Goal: Transaction & Acquisition: Purchase product/service

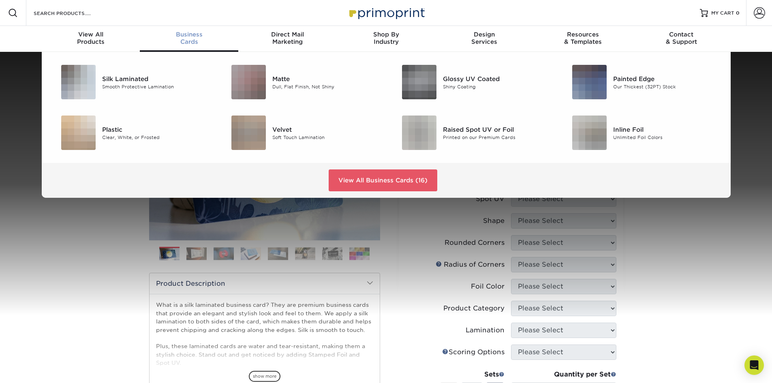
click at [187, 35] on span "Business" at bounding box center [189, 34] width 98 height 7
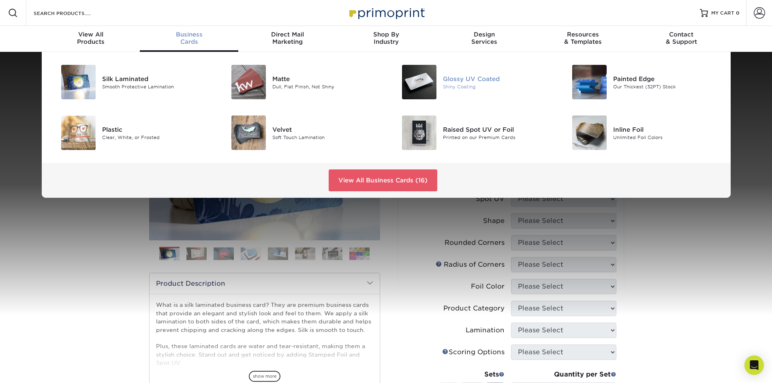
click at [425, 75] on img at bounding box center [419, 82] width 34 height 34
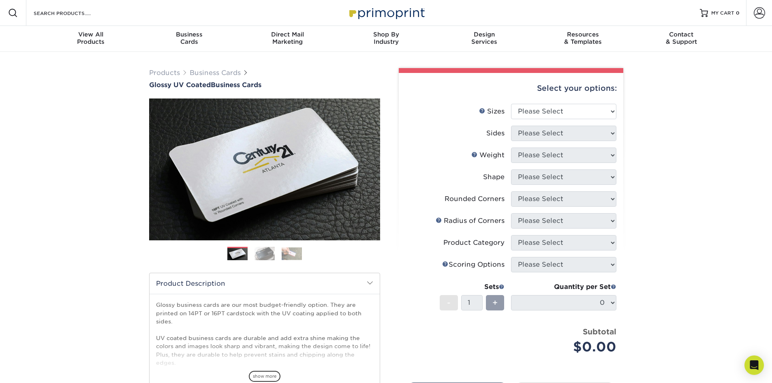
click at [562, 122] on li "Sizes Help Sizes Please Select 1.5" x 3.5" - Mini 1.75" x 3.5" - Mini 2" x 2" -…" at bounding box center [511, 115] width 211 height 22
click at [559, 117] on select "Please Select 1.5" x 3.5" - Mini 1.75" x 3.5" - Mini 2" x 2" - Square 2" x 3" -…" at bounding box center [563, 111] width 105 height 15
select select "2.00x3.50"
click at [511, 104] on select "Please Select 1.5" x 3.5" - Mini 1.75" x 3.5" - Mini 2" x 2" - Square 2" x 3" -…" at bounding box center [563, 111] width 105 height 15
click at [534, 133] on select "Please Select Print Both Sides Print Front Only" at bounding box center [563, 133] width 105 height 15
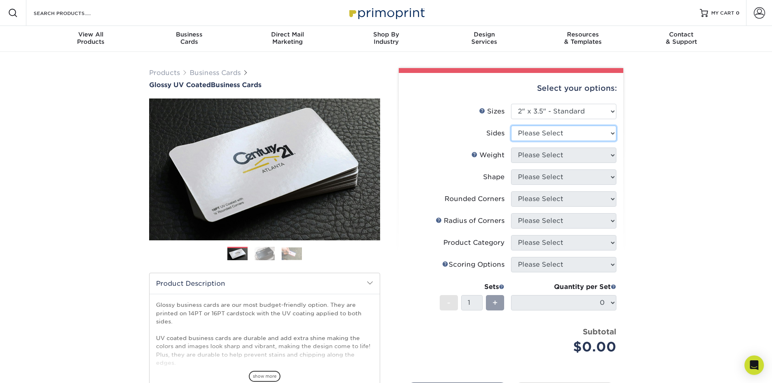
select select "13abbda7-1d64-4f25-8bb2-c179b224825d"
click at [511, 126] on select "Please Select Print Both Sides Print Front Only" at bounding box center [563, 133] width 105 height 15
click at [533, 158] on select "Please Select 16PT 14PT" at bounding box center [563, 155] width 105 height 15
select select "16PT"
click at [511, 148] on select "Please Select 16PT 14PT" at bounding box center [563, 155] width 105 height 15
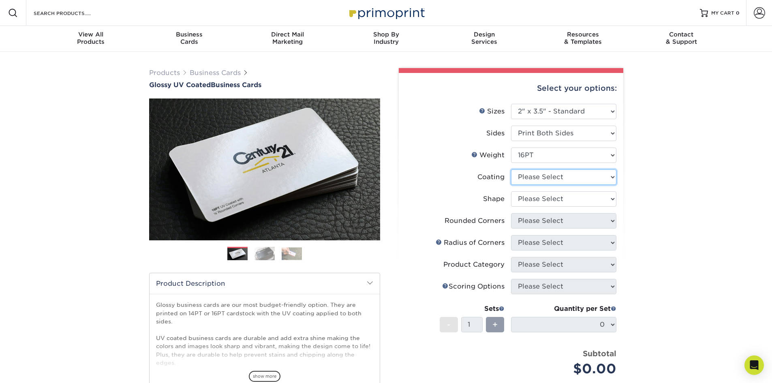
click at [528, 178] on select at bounding box center [563, 176] width 105 height 15
select select "ae367451-b2b8-45df-a344-0f05b6a12993"
click at [511, 169] on select at bounding box center [563, 176] width 105 height 15
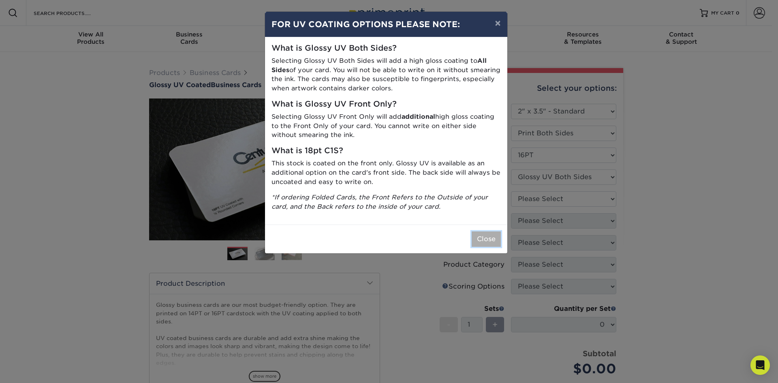
click at [487, 239] on button "Close" at bounding box center [486, 238] width 29 height 15
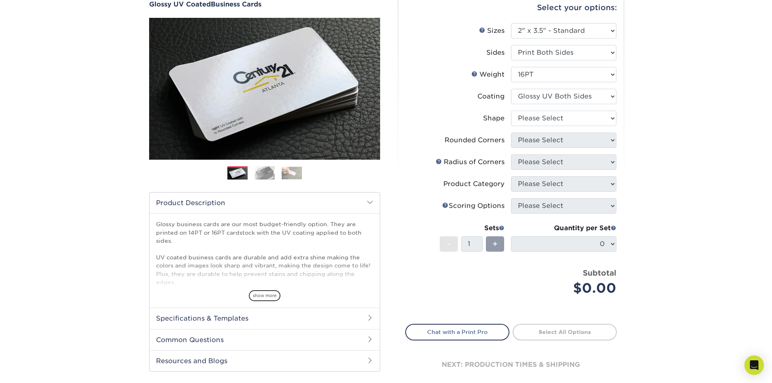
scroll to position [81, 0]
click at [541, 121] on select "Please Select Standard Oval" at bounding box center [563, 117] width 105 height 15
select select "standard"
click at [511, 110] on select "Please Select Standard Oval" at bounding box center [563, 117] width 105 height 15
click at [535, 141] on select "Please Select Yes - Round 2 Corners Yes - Round 4 Corners No" at bounding box center [563, 139] width 105 height 15
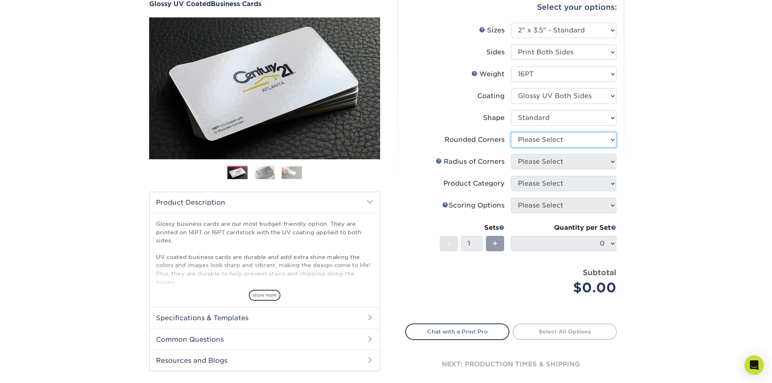
select select "0"
click at [511, 132] on select "Please Select Yes - Round 2 Corners Yes - Round 4 Corners No" at bounding box center [563, 139] width 105 height 15
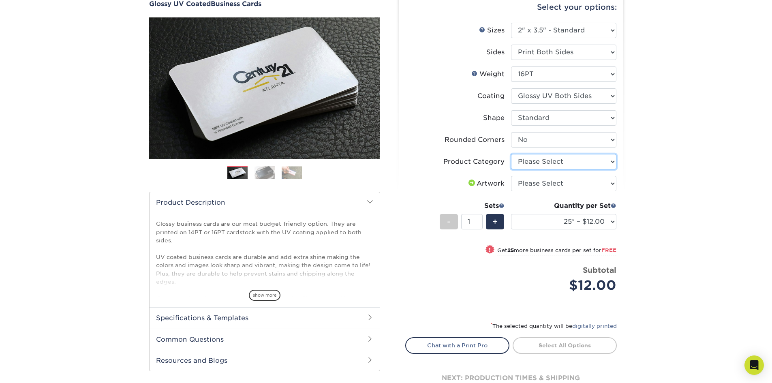
click at [528, 162] on select "Please Select Business Cards" at bounding box center [563, 161] width 105 height 15
select select "3b5148f1-0588-4f88-a218-97bcfdce65c1"
click at [511, 154] on select "Please Select Business Cards" at bounding box center [563, 161] width 105 height 15
click at [529, 182] on select "Please Select I will upload files I need a design - $100" at bounding box center [563, 183] width 105 height 15
select select "upload"
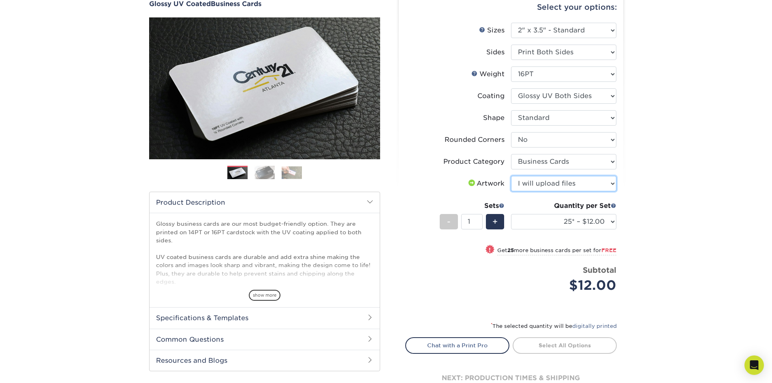
click at [511, 176] on select "Please Select I will upload files I need a design - $100" at bounding box center [563, 183] width 105 height 15
click at [652, 206] on div "Products Business Cards Glossy UV Coated Business Cards Previous Next" at bounding box center [386, 201] width 772 height 461
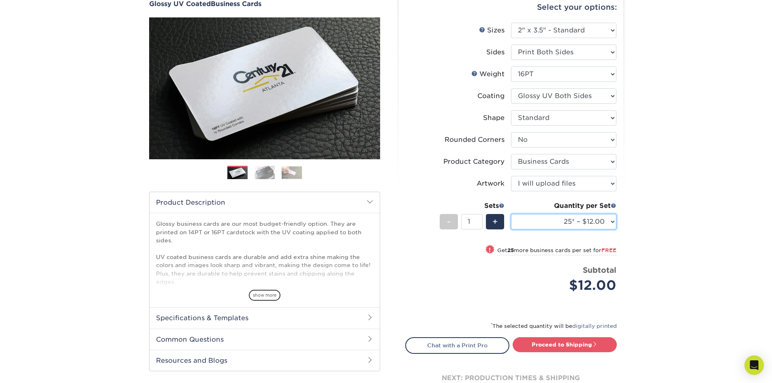
click at [603, 223] on select "25* – $12.00 50* – $12.00 100* – $12.00 250* – $21.00 500 – $42.00 1000 – $53.0…" at bounding box center [563, 221] width 105 height 15
click at [511, 214] on select "25* – $12.00 50* – $12.00 100* – $12.00 250* – $21.00 500 – $42.00 1000 – $53.0…" at bounding box center [563, 221] width 105 height 15
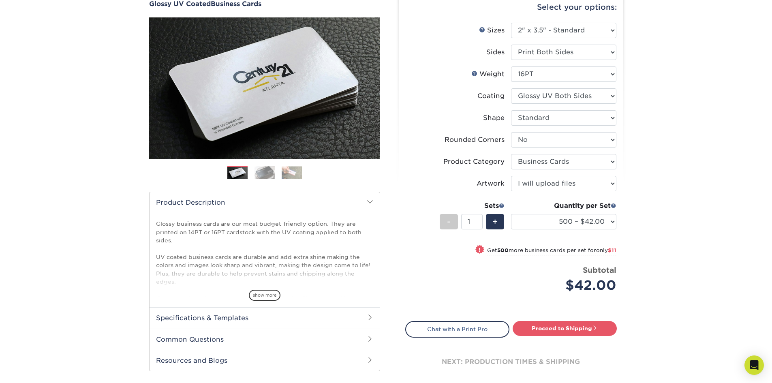
click at [654, 257] on div "Products Business Cards Glossy UV Coated Business Cards Previous Next" at bounding box center [386, 193] width 772 height 445
click at [609, 220] on select "25* – $12.00 50* – $12.00 100* – $12.00 250* – $21.00 500 – $42.00 1000 – $53.0…" at bounding box center [563, 221] width 105 height 15
click at [671, 193] on div "Products Business Cards Glossy UV Coated Business Cards Previous Next" at bounding box center [386, 193] width 772 height 445
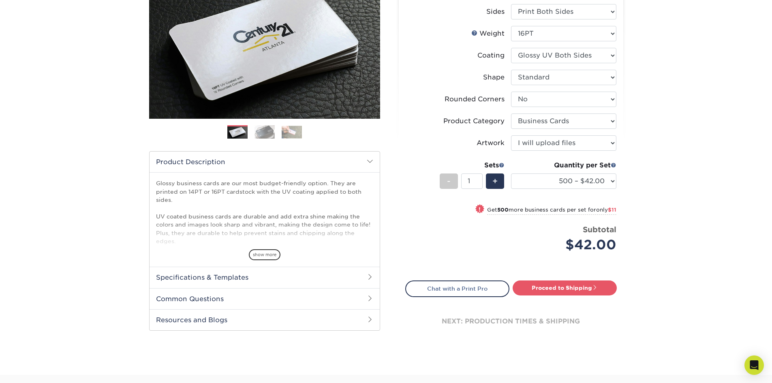
click at [616, 210] on span "$11" at bounding box center [612, 210] width 9 height 6
select select "1000 – $53.00"
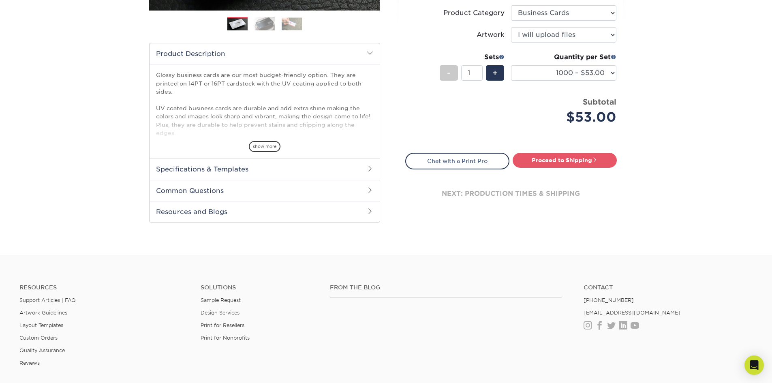
scroll to position [284, 0]
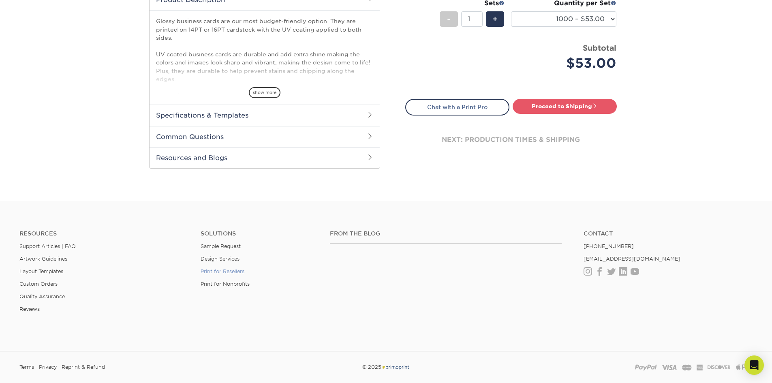
click at [229, 270] on link "Print for Resellers" at bounding box center [223, 271] width 44 height 6
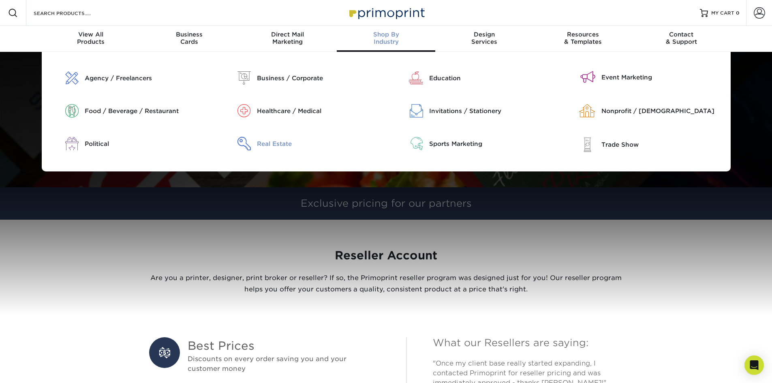
click at [280, 146] on div "Real Estate" at bounding box center [318, 143] width 123 height 9
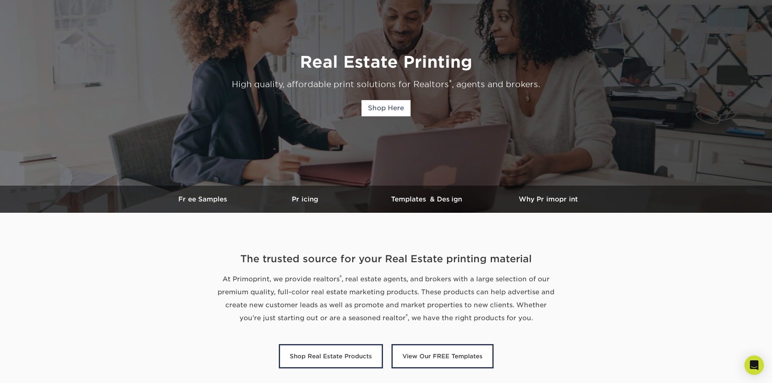
scroll to position [122, 0]
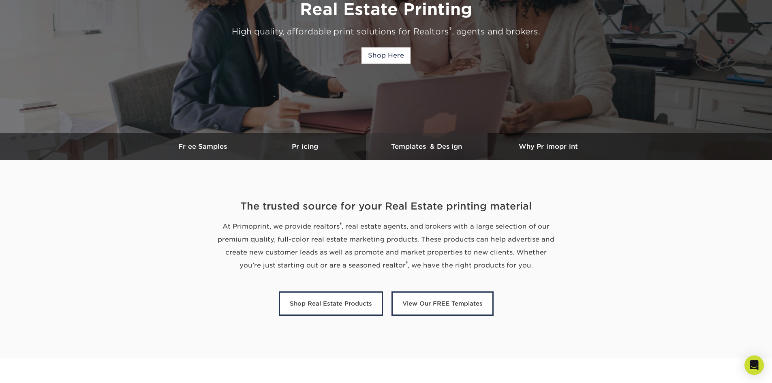
click at [422, 146] on h3 "Templates & Design" at bounding box center [427, 147] width 122 height 8
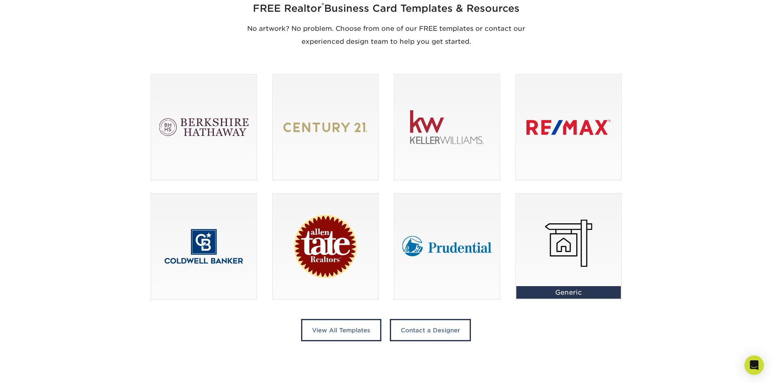
scroll to position [518, 0]
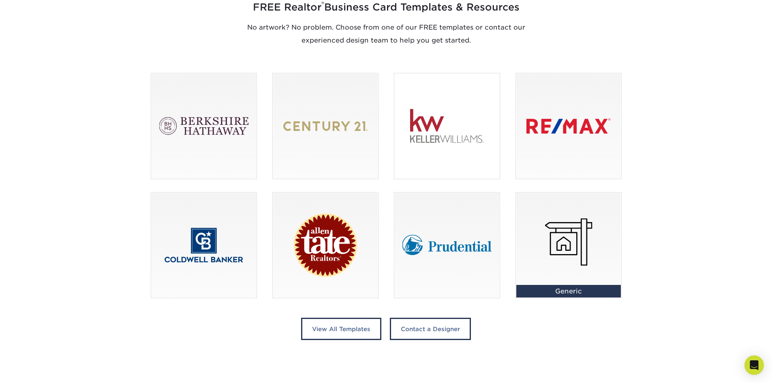
click at [442, 138] on div at bounding box center [446, 125] width 105 height 105
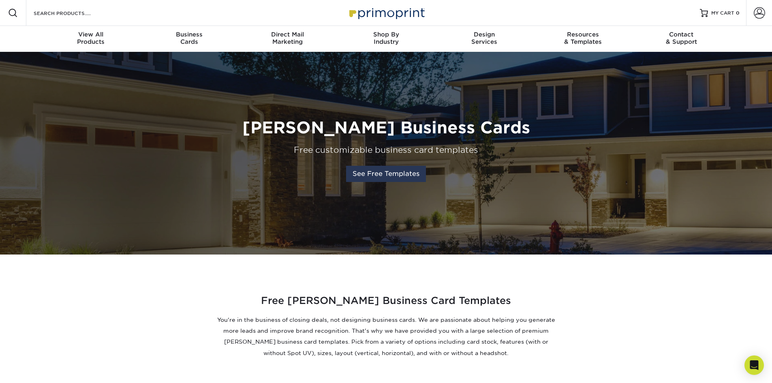
click at [408, 173] on link "See Free Templates" at bounding box center [386, 174] width 80 height 16
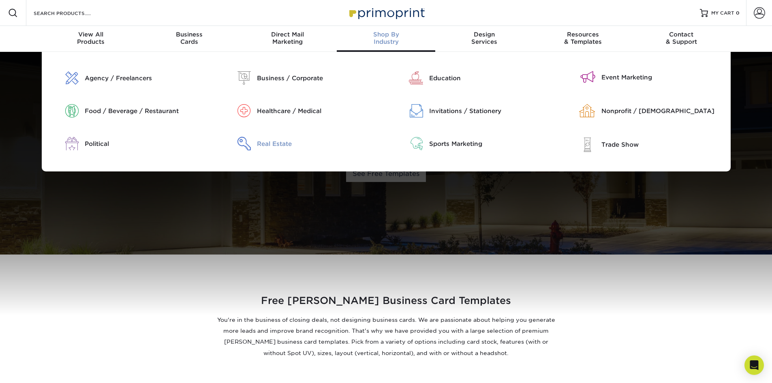
click at [280, 145] on div "Real Estate" at bounding box center [318, 143] width 123 height 9
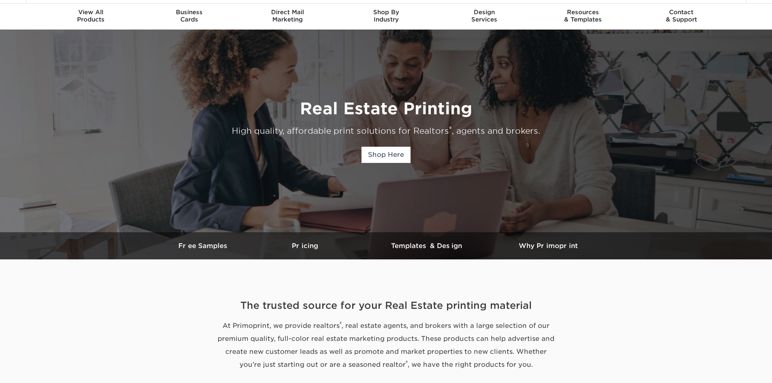
scroll to position [41, 0]
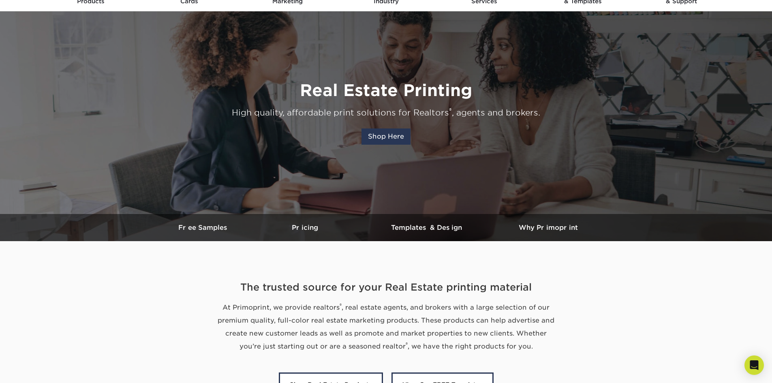
click at [393, 139] on link "Shop Here" at bounding box center [386, 136] width 49 height 16
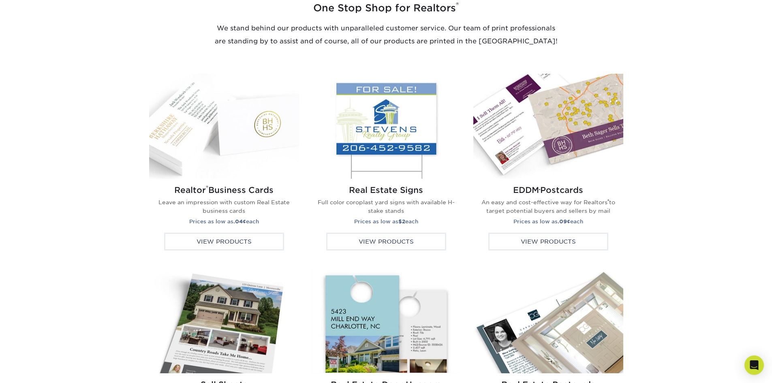
scroll to position [1285, 0]
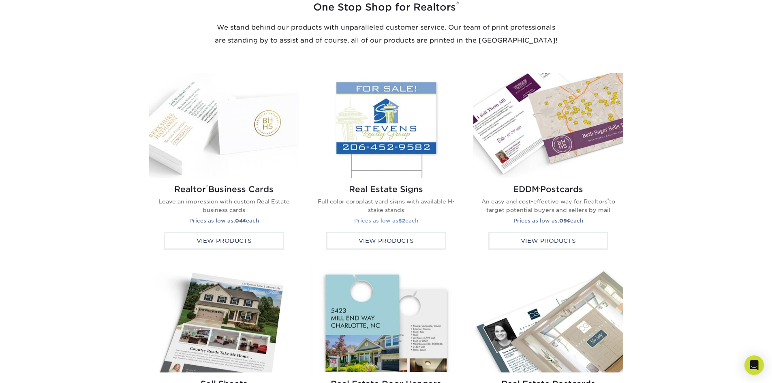
click at [393, 138] on img at bounding box center [386, 125] width 150 height 105
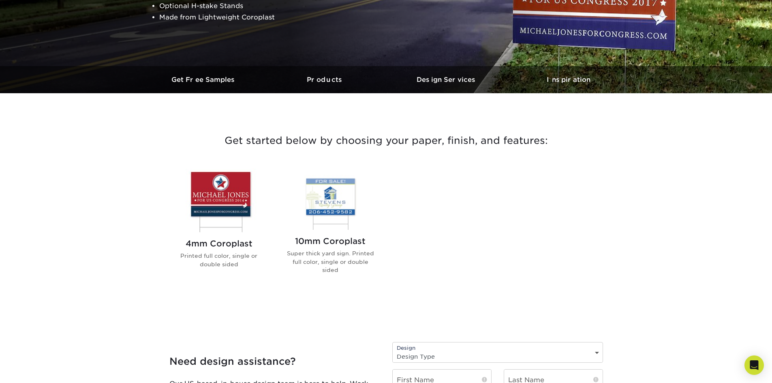
scroll to position [203, 0]
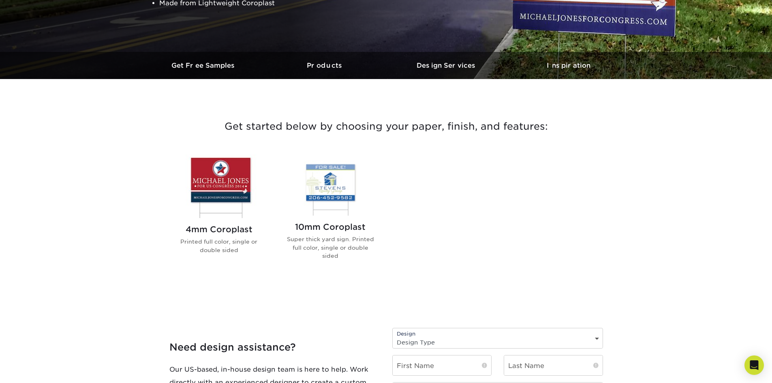
click at [242, 189] on img at bounding box center [219, 186] width 92 height 64
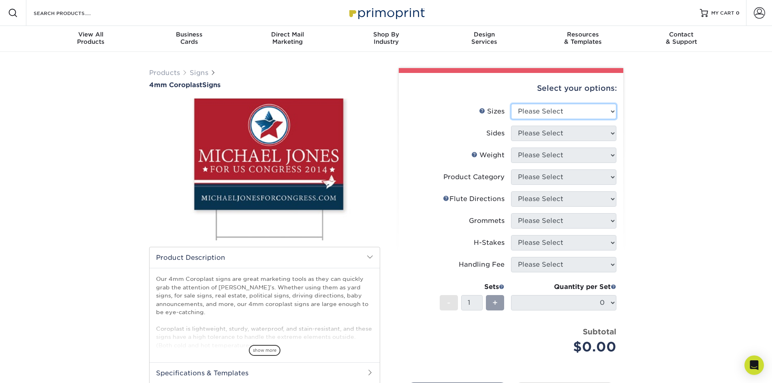
click at [552, 111] on select "Please Select 12" x 18" 18" x 24" 24" x 24" 24" x 36"" at bounding box center [563, 111] width 105 height 15
select select "18.00x24.00"
click at [511, 104] on select "Please Select 12" x 18" 18" x 24" 24" x 24" 24" x 36"" at bounding box center [563, 111] width 105 height 15
click at [572, 134] on select "Please Select Print Both Sides Print Front Only" at bounding box center [563, 133] width 105 height 15
select select "13abbda7-1d64-4f25-8bb2-c179b224825d"
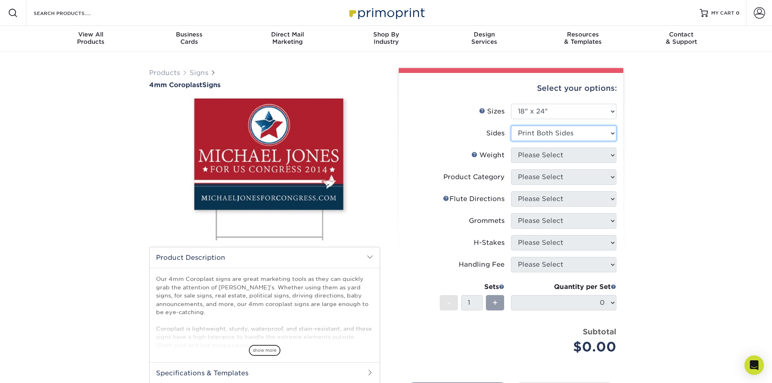
click at [511, 126] on select "Please Select Print Both Sides Print Front Only" at bounding box center [563, 133] width 105 height 15
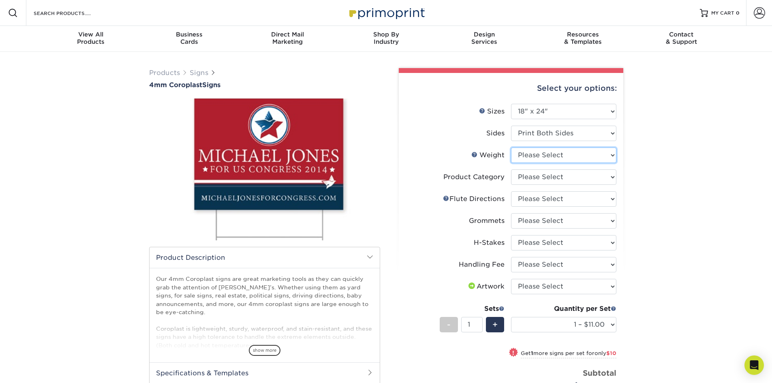
click at [556, 158] on select "Please Select 4CORO" at bounding box center [563, 155] width 105 height 15
select select "4CORO"
click at [511, 148] on select "Please Select 4CORO" at bounding box center [563, 155] width 105 height 15
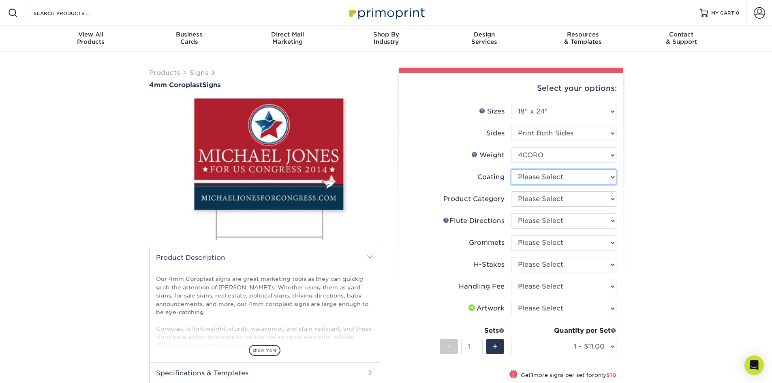
click at [543, 178] on select at bounding box center [563, 176] width 105 height 15
select select "3e7618de-abca-4bda-9f97-8b9129e913d8"
click at [511, 169] on select at bounding box center [563, 176] width 105 height 15
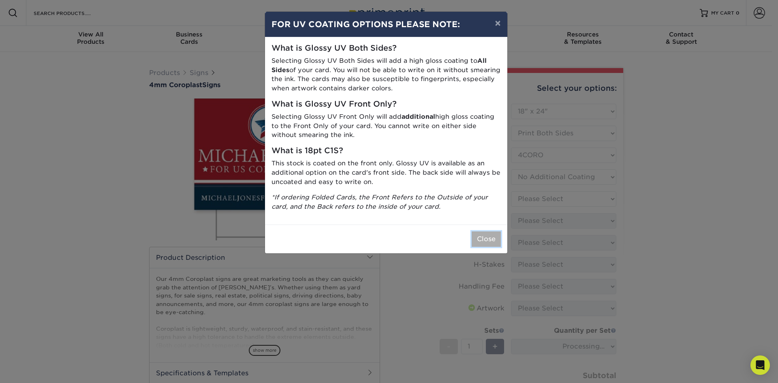
click at [486, 236] on button "Close" at bounding box center [486, 238] width 29 height 15
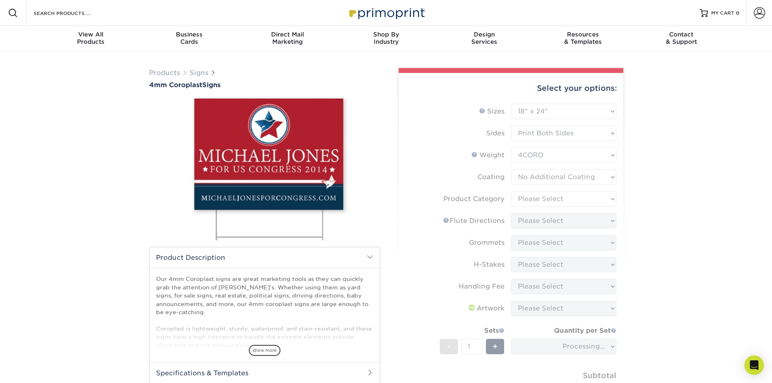
scroll to position [41, 0]
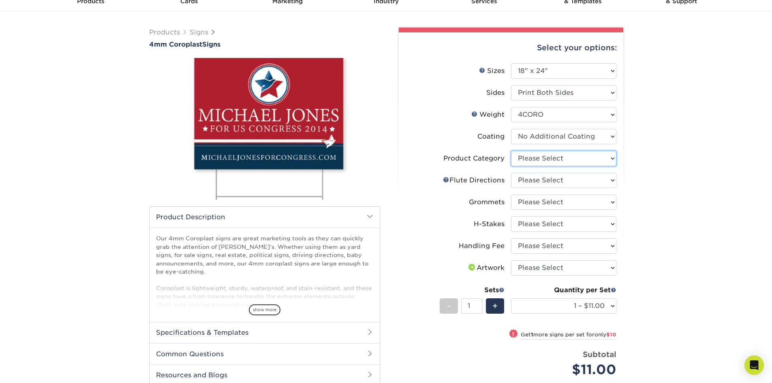
click at [548, 160] on select "Please Select Coroplast Signs" at bounding box center [563, 158] width 105 height 15
select select "b3582ed5-6912-492c-8440-2cc51afdb8e1"
click at [511, 151] on select "Please Select Coroplast Signs" at bounding box center [563, 158] width 105 height 15
click at [545, 182] on select "Please Select Flute Direction (Horizontal) Flute Direction (Vertical)" at bounding box center [563, 180] width 105 height 15
select select "b9474d6d-25b7-40b8-b284-85b7690982f8"
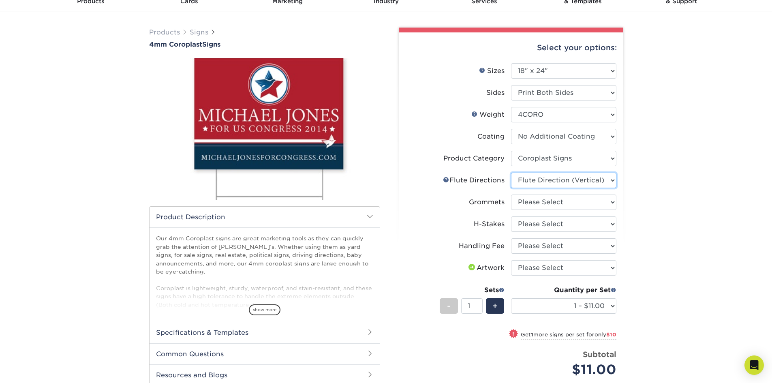
click at [511, 173] on select "Please Select Flute Direction (Horizontal) Flute Direction (Vertical)" at bounding box center [563, 180] width 105 height 15
click at [534, 203] on select "Please Select No Grommets Yes, Grommet All 4 Corners Yes, Grommets Top Corners …" at bounding box center [563, 202] width 105 height 15
select select "90d329df-db80-4206-b821-ff9d3f363977"
click at [511, 195] on select "Please Select No Grommets Yes, Grommet All 4 Corners Yes, Grommets Top Corners …" at bounding box center [563, 202] width 105 height 15
click at [535, 222] on select "Please Select No H-Stakes Yes" at bounding box center [563, 223] width 105 height 15
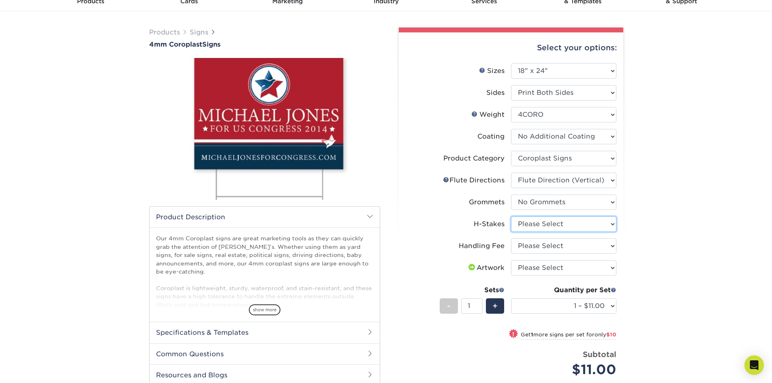
select select "8c85e97e-8b3a-46d2-b88d-acee5fa20222"
click at [511, 216] on select "Please Select No H-Stakes Yes" at bounding box center [563, 223] width 105 height 15
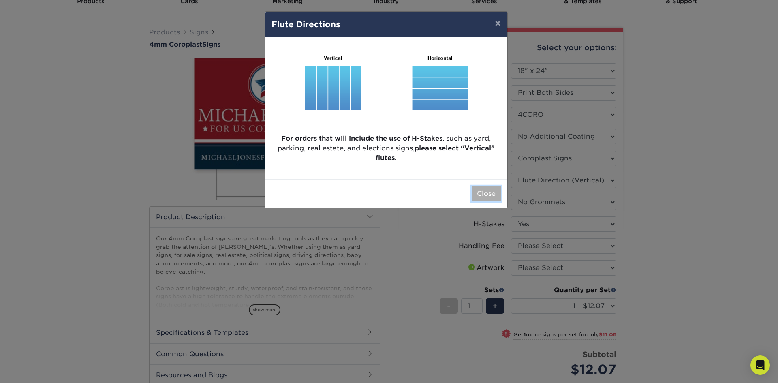
click at [491, 195] on button "Close" at bounding box center [486, 193] width 29 height 15
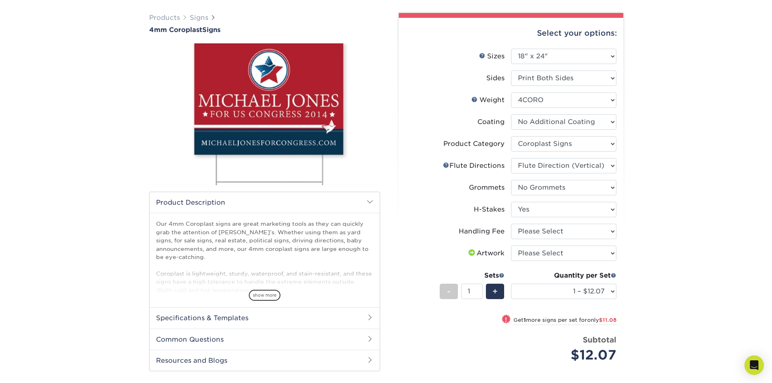
scroll to position [81, 0]
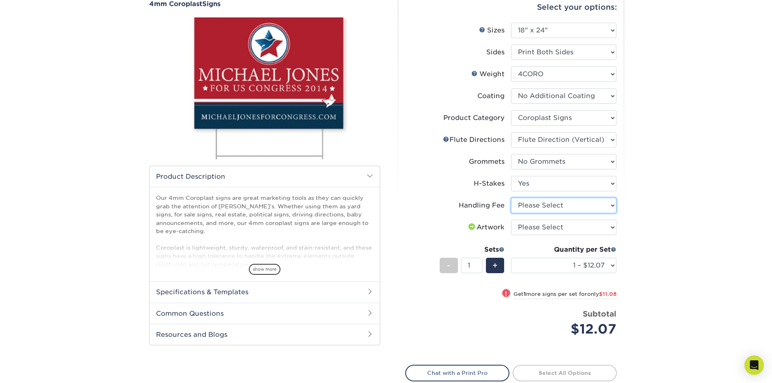
click at [593, 204] on select "Please Select Handling Fee" at bounding box center [563, 205] width 105 height 15
click at [511, 198] on select "Please Select Handling Fee" at bounding box center [563, 205] width 105 height 15
click at [565, 210] on select "Please Select Handling Fee" at bounding box center [563, 205] width 105 height 15
click at [511, 198] on select "Please Select Handling Fee" at bounding box center [563, 205] width 105 height 15
click at [552, 227] on select "Please Select I will upload files I need a design - $50" at bounding box center [563, 227] width 105 height 15
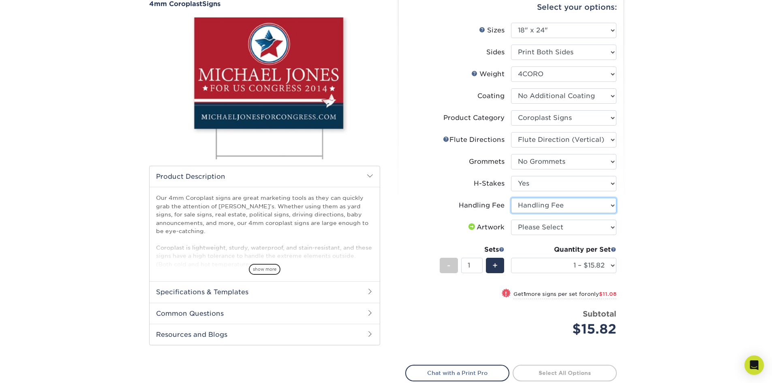
click at [555, 205] on select "Please Select Handling Fee" at bounding box center [563, 205] width 105 height 15
select select "-1"
click at [511, 198] on select "Please Select Handling Fee" at bounding box center [563, 205] width 105 height 15
click at [554, 227] on select "Please Select I will upload files I need a design - $50" at bounding box center [563, 227] width 105 height 15
select select "upload"
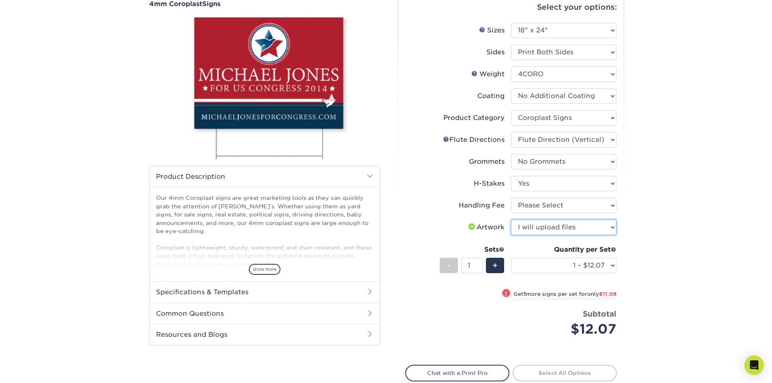
click at [511, 220] on select "Please Select I will upload files I need a design - $50" at bounding box center [563, 227] width 105 height 15
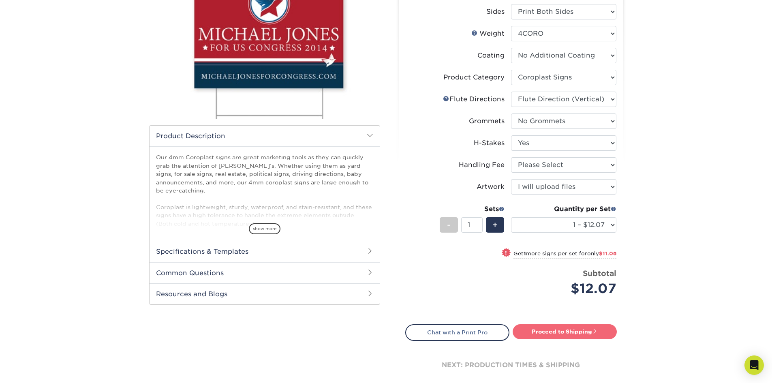
click at [577, 332] on link "Proceed to Shipping" at bounding box center [565, 331] width 104 height 15
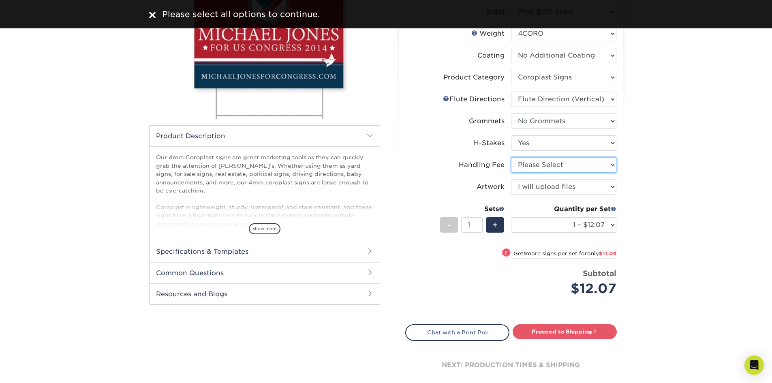
click at [601, 171] on select "Please Select Handling Fee" at bounding box center [563, 164] width 105 height 15
select select "ab74c079-444c-4260-ae6a-e09bdee8073c"
click at [511, 157] on select "Please Select Handling Fee" at bounding box center [563, 164] width 105 height 15
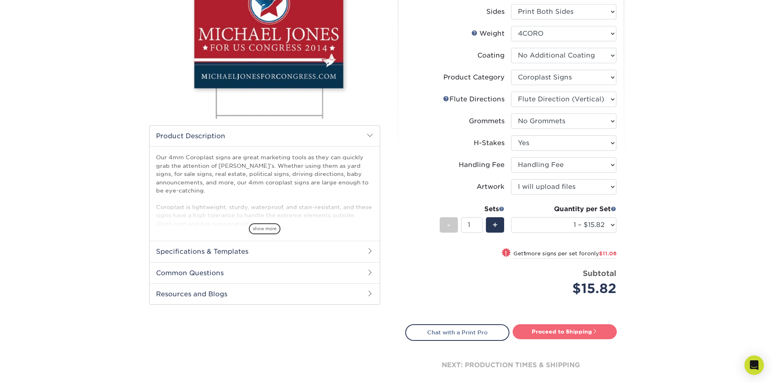
click at [574, 331] on link "Proceed to Shipping" at bounding box center [565, 331] width 104 height 15
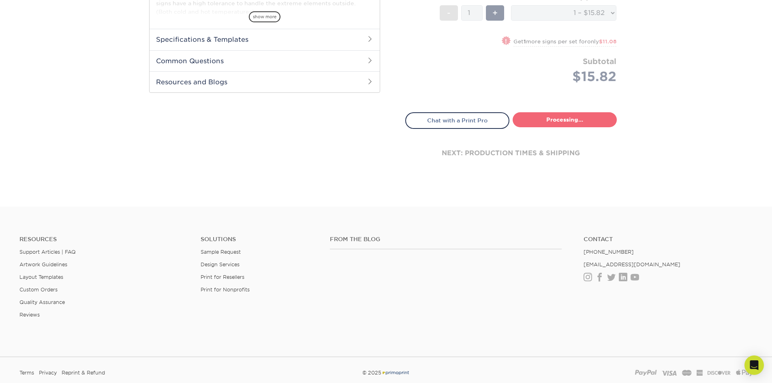
select select "50c06345-a249-42ab-88c2-6fb2757842e6"
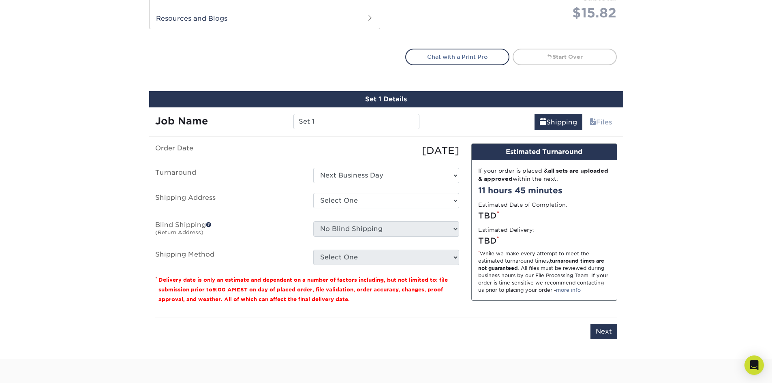
scroll to position [387, 0]
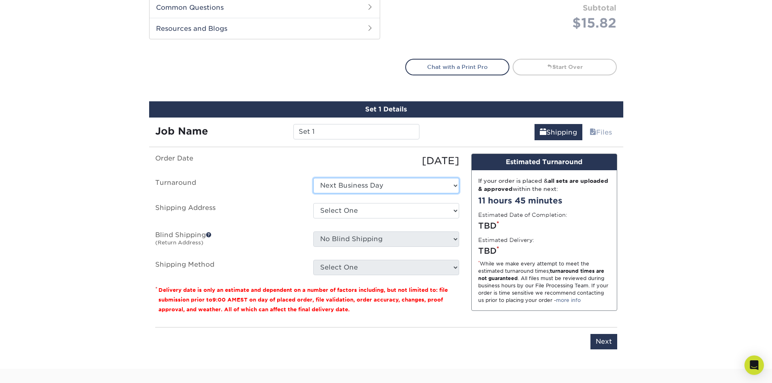
click at [445, 188] on select "Select One Next Business Day" at bounding box center [386, 185] width 146 height 15
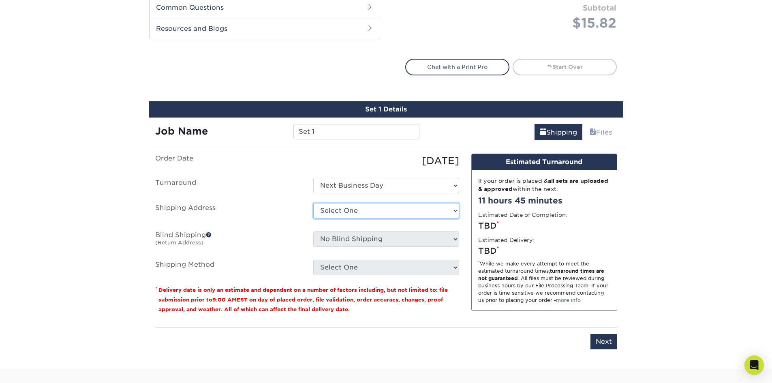
click at [446, 208] on select "Select One + Add New Address - Login" at bounding box center [386, 210] width 146 height 15
click at [444, 199] on ul "Order Date 09/03/2025 Turnaround Select One Next Business Day Shipping Address …" at bounding box center [307, 215] width 304 height 122
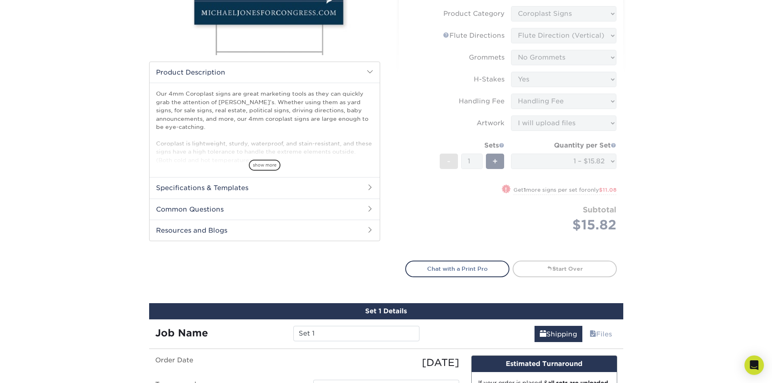
scroll to position [184, 0]
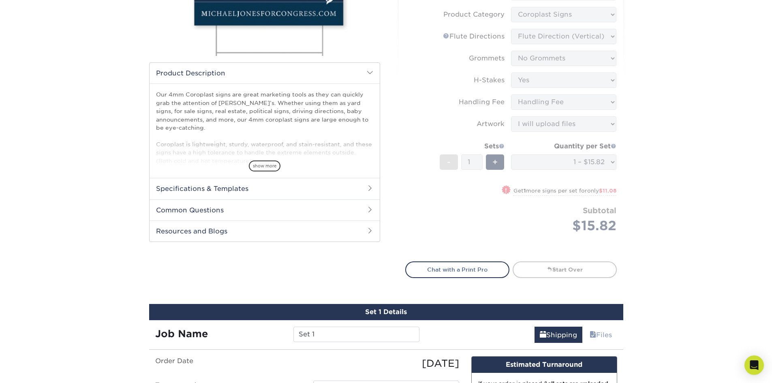
click at [614, 217] on form "Sizes Help Sizes Please Select 12" x 18" 18" x 24" 24" x 24" 24" x 36" Sides Pl…" at bounding box center [511, 85] width 212 height 333
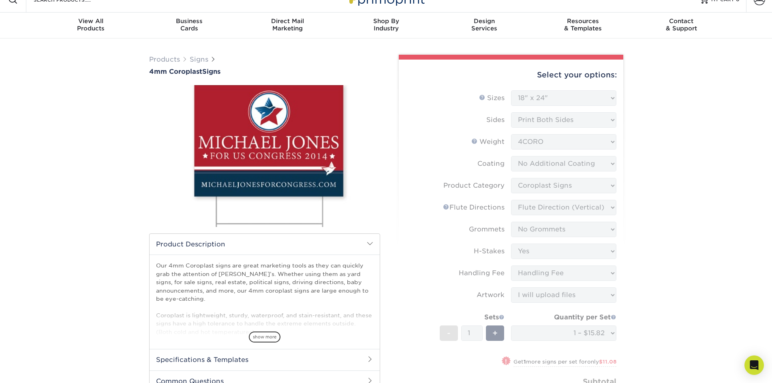
scroll to position [0, 0]
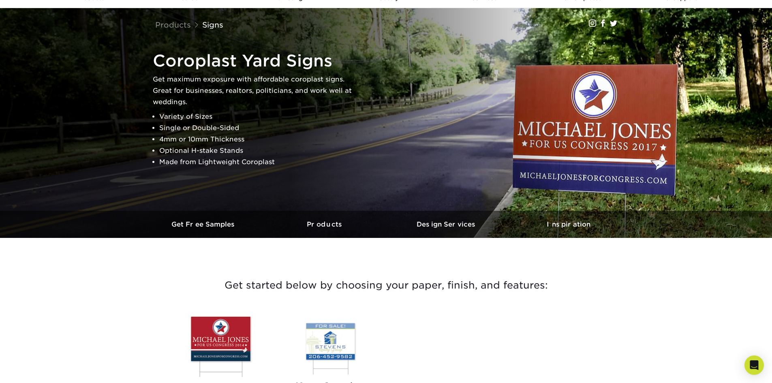
scroll to position [122, 0]
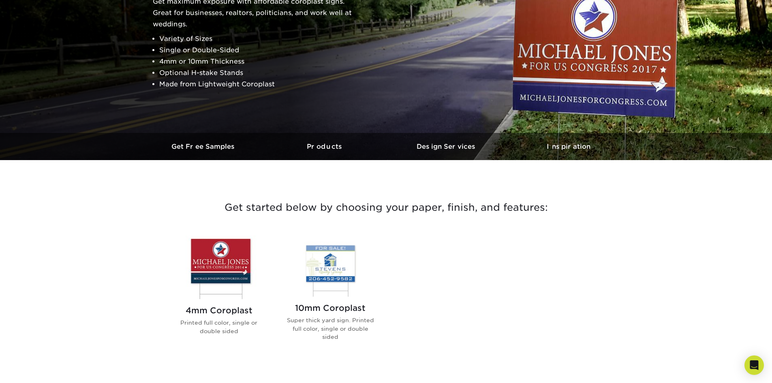
click at [236, 259] on img at bounding box center [219, 267] width 92 height 64
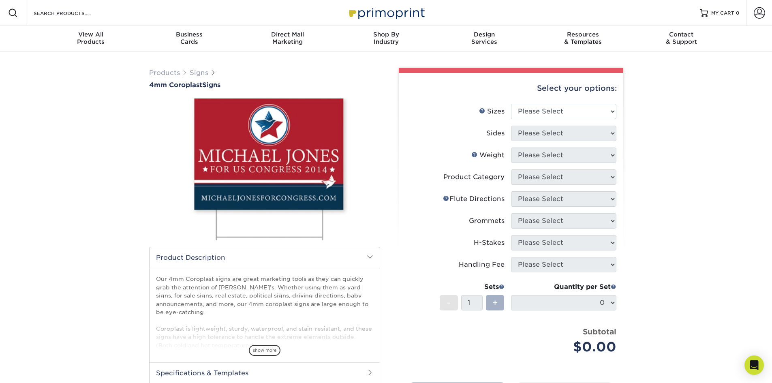
click at [496, 303] on span "+" at bounding box center [494, 303] width 5 height 12
click at [578, 119] on li "Sizes Help Sizes Please Select 12" x 18" 18" x 24" 24" x 24" 24" x 36"" at bounding box center [511, 115] width 211 height 22
click at [567, 114] on select "Please Select 12" x 18" 18" x 24" 24" x 24" 24" x 36"" at bounding box center [563, 111] width 105 height 15
select select "18.00x24.00"
click at [511, 104] on select "Please Select 12" x 18" 18" x 24" 24" x 24" 24" x 36"" at bounding box center [563, 111] width 105 height 15
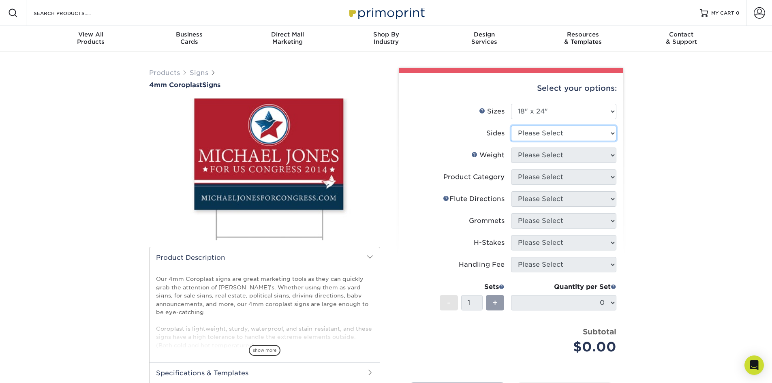
click at [545, 137] on select "Please Select Print Both Sides Print Front Only" at bounding box center [563, 133] width 105 height 15
select select "13abbda7-1d64-4f25-8bb2-c179b224825d"
click at [511, 126] on select "Please Select Print Both Sides Print Front Only" at bounding box center [563, 133] width 105 height 15
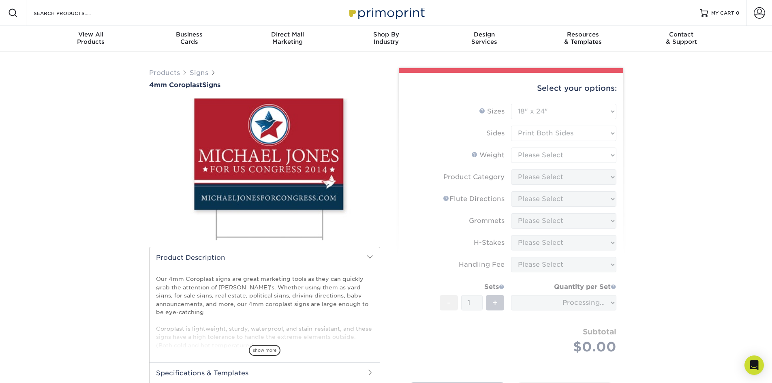
click at [539, 158] on form "Sizes Help Sizes Please Select 12" x 18" 18" x 24" 24" x 24" 24" x 36" Sides Pl…" at bounding box center [511, 239] width 212 height 270
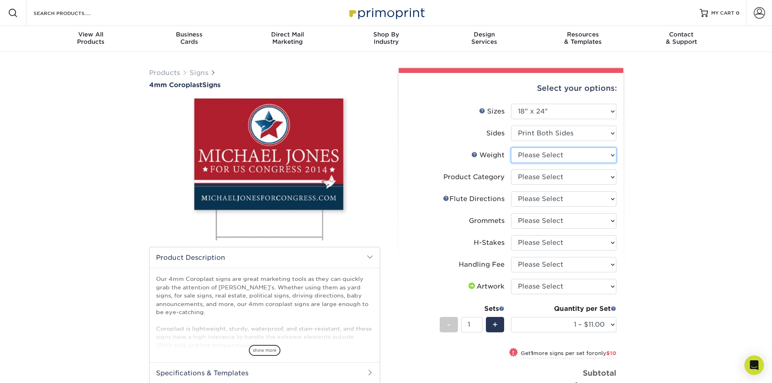
click at [539, 158] on select "Please Select 4CORO" at bounding box center [563, 155] width 105 height 15
select select "4CORO"
click at [511, 148] on select "Please Select 4CORO" at bounding box center [563, 155] width 105 height 15
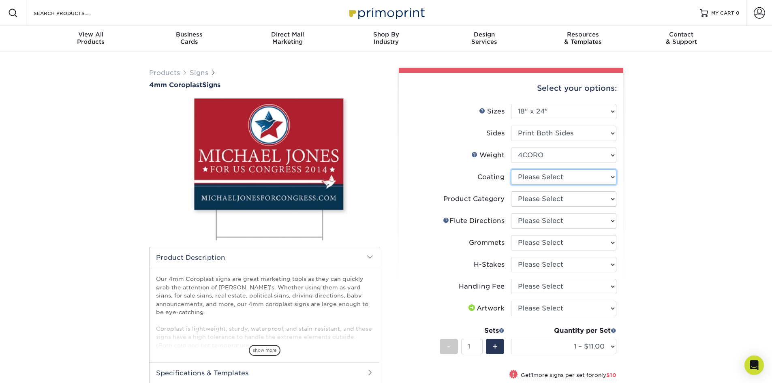
click at [537, 179] on select at bounding box center [563, 176] width 105 height 15
select select "3e7618de-abca-4bda-9f97-8b9129e913d8"
click at [511, 169] on select at bounding box center [563, 176] width 105 height 15
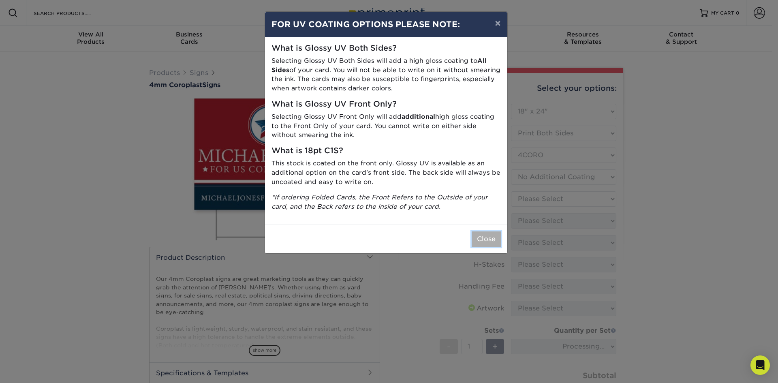
click at [481, 239] on button "Close" at bounding box center [486, 238] width 29 height 15
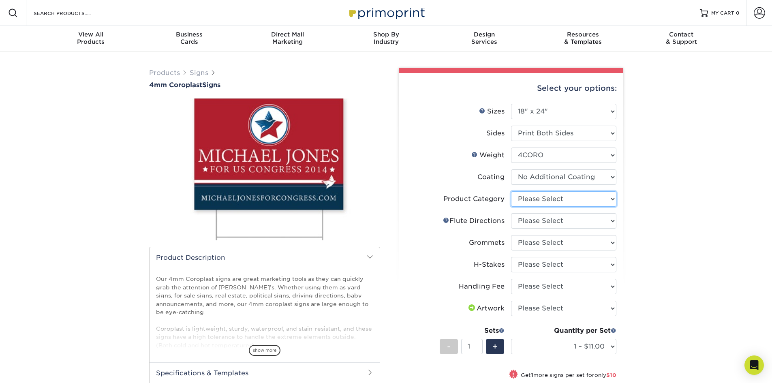
click at [537, 200] on select "Please Select Coroplast Signs" at bounding box center [563, 198] width 105 height 15
select select "b3582ed5-6912-492c-8440-2cc51afdb8e1"
click at [511, 191] on select "Please Select Coroplast Signs" at bounding box center [563, 198] width 105 height 15
click at [527, 218] on select "Please Select Flute Direction (Horizontal) Flute Direction (Vertical)" at bounding box center [563, 220] width 105 height 15
click at [511, 213] on select "Please Select Flute Direction (Horizontal) Flute Direction (Vertical)" at bounding box center [563, 220] width 105 height 15
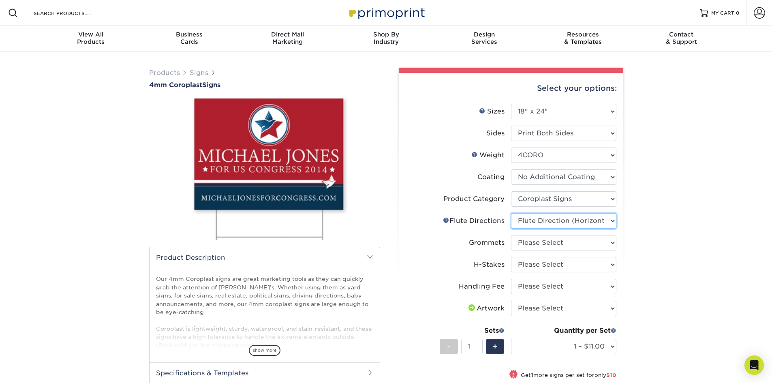
click at [534, 222] on select "Please Select Flute Direction (Horizontal) Flute Direction (Vertical)" at bounding box center [563, 220] width 105 height 15
select select "b9474d6d-25b7-40b8-b284-85b7690982f8"
click at [511, 213] on select "Please Select Flute Direction (Horizontal) Flute Direction (Vertical)" at bounding box center [563, 220] width 105 height 15
click at [534, 242] on select "Please Select No Grommets Yes, Grommet All 4 Corners Yes, Grommets Top Corners …" at bounding box center [563, 242] width 105 height 15
select select "90d329df-db80-4206-b821-ff9d3f363977"
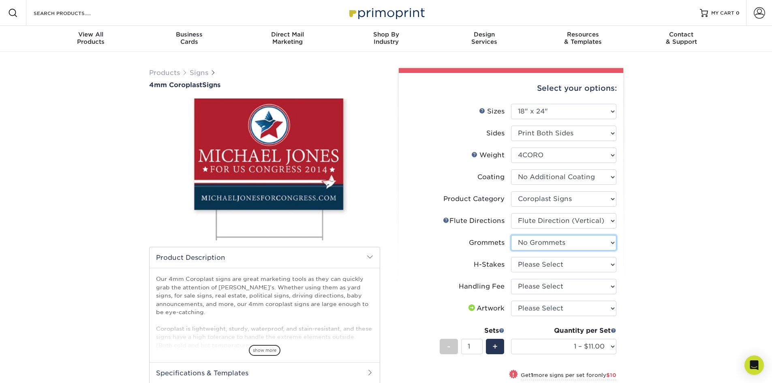
click at [511, 235] on select "Please Select No Grommets Yes, Grommet All 4 Corners Yes, Grommets Top Corners …" at bounding box center [563, 242] width 105 height 15
click at [533, 266] on select "Please Select No H-Stakes Yes" at bounding box center [563, 264] width 105 height 15
click at [511, 257] on select "Please Select No H-Stakes Yes" at bounding box center [563, 264] width 105 height 15
click at [533, 289] on select "Please Select Handling Fee" at bounding box center [563, 286] width 105 height 15
click at [533, 261] on select "Please Select No H-Stakes Yes" at bounding box center [563, 264] width 105 height 15
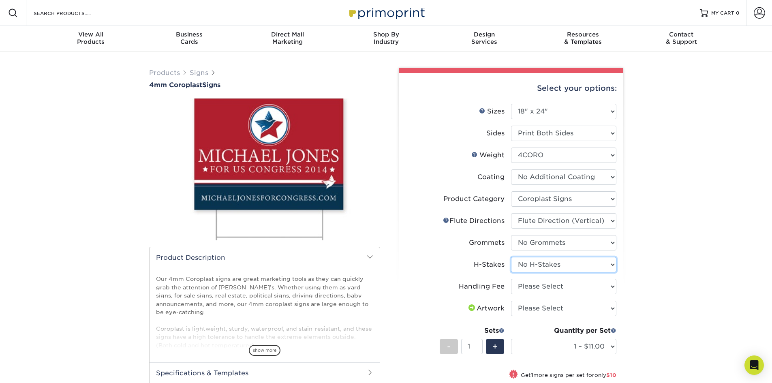
select select "8c85e97e-8b3a-46d2-b88d-acee5fa20222"
click at [511, 257] on select "Please Select No H-Stakes Yes" at bounding box center [563, 264] width 105 height 15
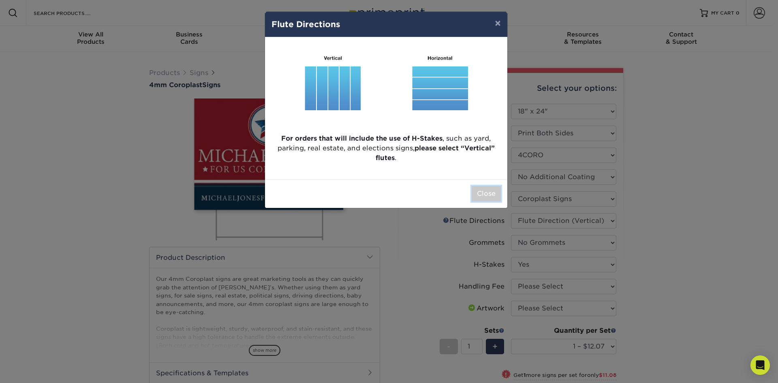
click at [490, 193] on button "Close" at bounding box center [486, 193] width 29 height 15
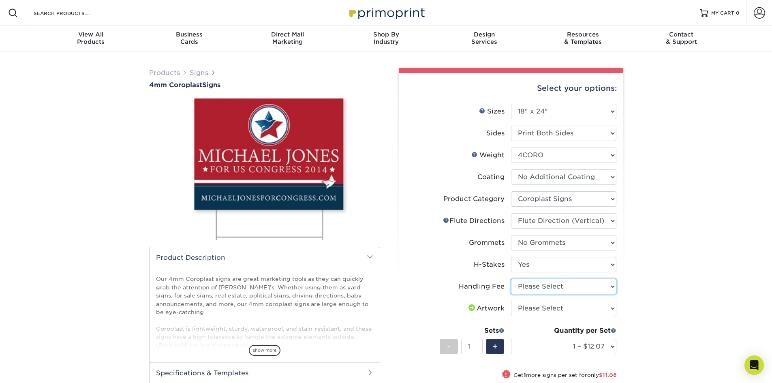
click at [533, 286] on select "Please Select Handling Fee" at bounding box center [563, 286] width 105 height 15
select select "ab74c079-444c-4260-ae6a-e09bdee8073c"
click at [511, 279] on select "Please Select Handling Fee" at bounding box center [563, 286] width 105 height 15
click at [533, 306] on select "Please Select I will upload files I need a design - $50" at bounding box center [563, 308] width 105 height 15
select select "upload"
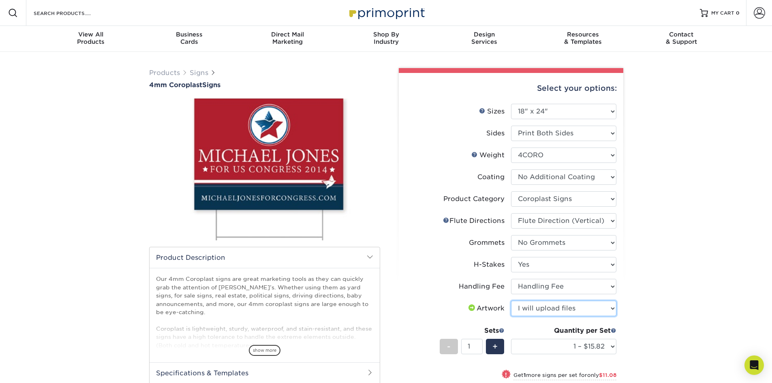
click at [511, 301] on select "Please Select I will upload files I need a design - $50" at bounding box center [563, 308] width 105 height 15
click at [526, 327] on div "Quantity per Set" at bounding box center [563, 331] width 105 height 10
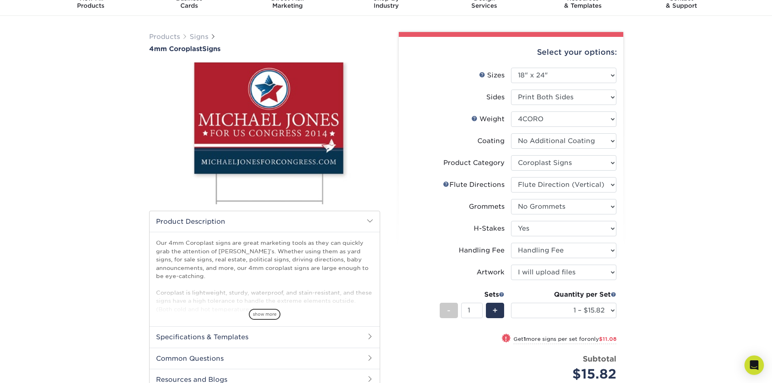
scroll to position [41, 0]
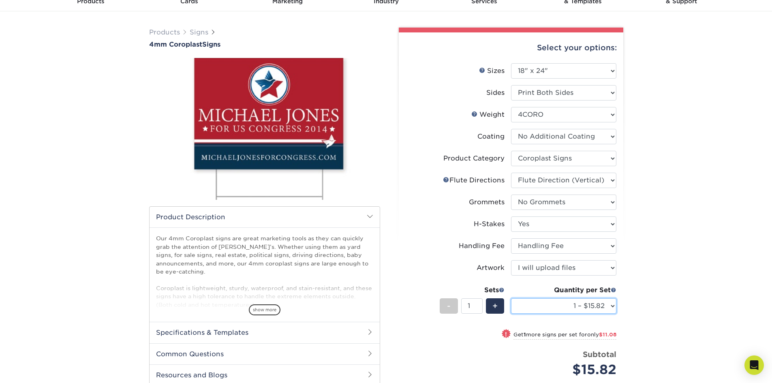
click at [613, 305] on select "1 – $15.82 2 – $26.90 3 – $38.97 4 – $46.29 5 – $58.37 6 – $69.44 7 – $81.51 8 …" at bounding box center [563, 305] width 105 height 15
select select "10 – $115.73"
click at [511, 298] on select "1 – $15.82 2 – $26.90 3 – $38.97 4 – $46.29 5 – $58.37 6 – $69.44 7 – $81.51 8 …" at bounding box center [563, 305] width 105 height 15
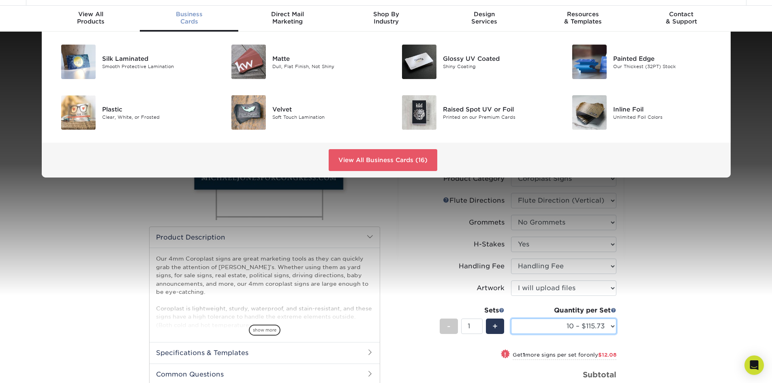
scroll to position [0, 0]
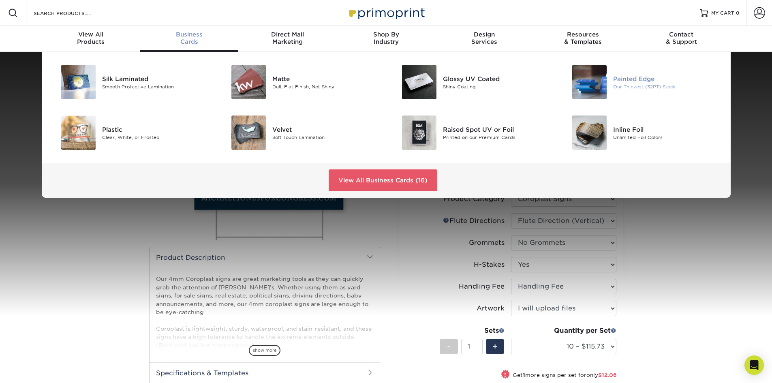
click at [588, 91] on img at bounding box center [589, 82] width 34 height 34
